Goal: Find specific page/section

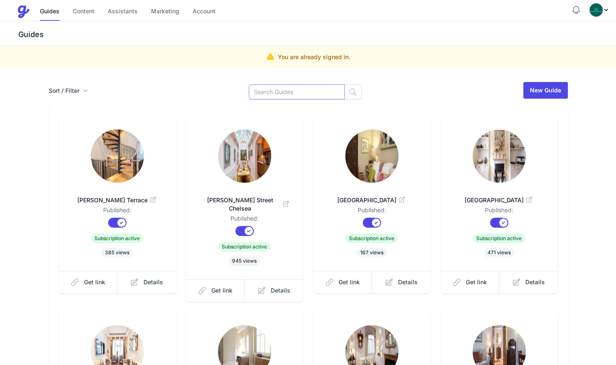
click at [329, 97] on input at bounding box center [297, 91] width 96 height 15
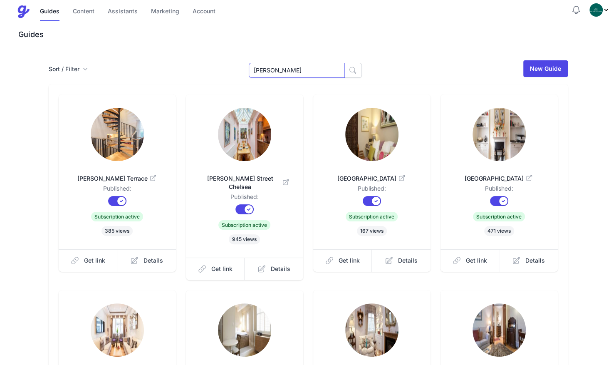
type input "carol"
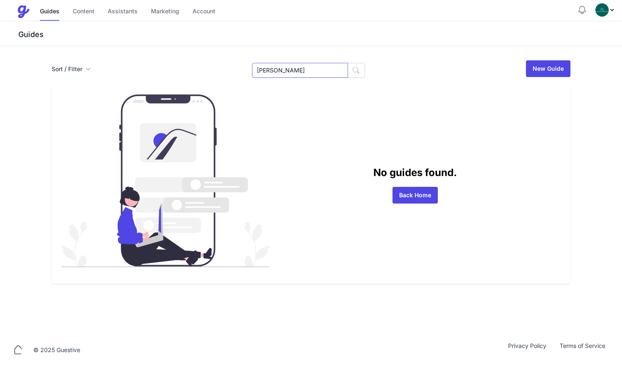
drag, startPoint x: 290, startPoint y: 70, endPoint x: 232, endPoint y: 68, distance: 58.2
click at [232, 68] on div "Sort / Filter Sort Name Created Unsorted All Published Unpublished Archived [PE…" at bounding box center [311, 68] width 519 height 18
type input "12"
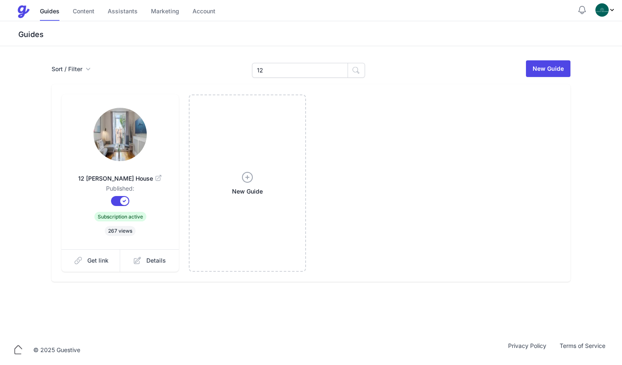
click at [123, 148] on img at bounding box center [120, 134] width 53 height 53
drag, startPoint x: 291, startPoint y: 70, endPoint x: 228, endPoint y: 70, distance: 62.8
click at [228, 70] on div "Sort / Filter Sort Name Created Unsorted All Published Unpublished Archived 12 …" at bounding box center [311, 68] width 519 height 18
type input "pala"
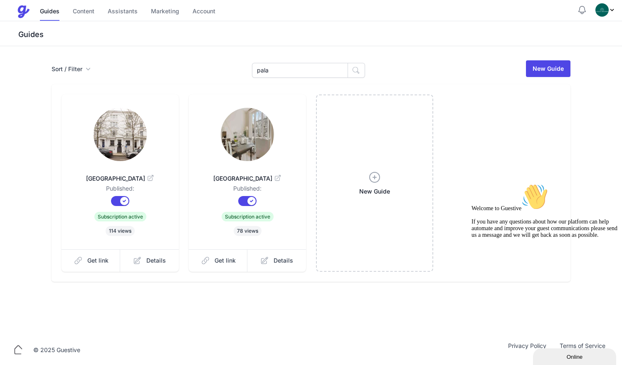
click at [114, 146] on img at bounding box center [120, 134] width 53 height 53
